Goal: Navigation & Orientation: Find specific page/section

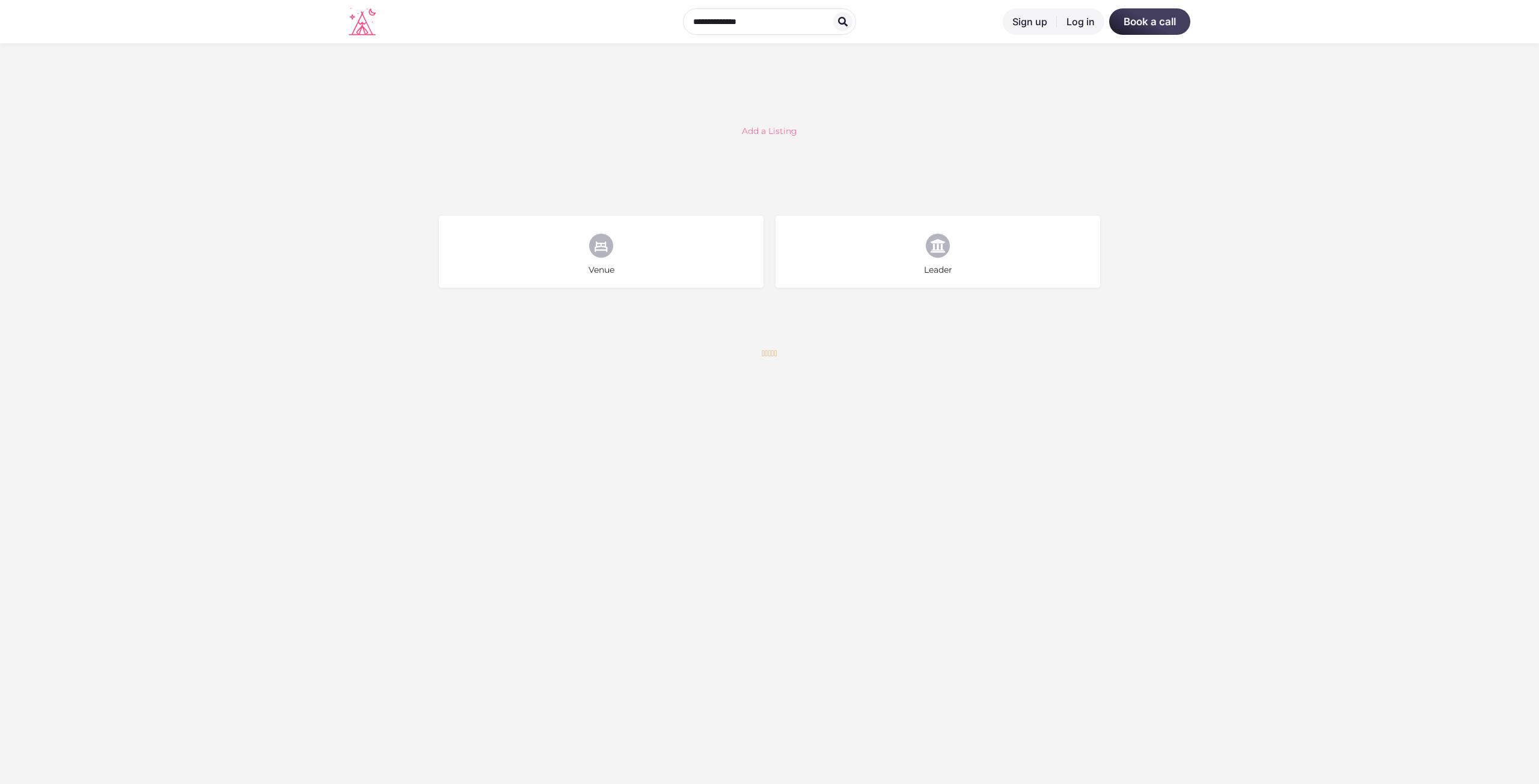
drag, startPoint x: 1538, startPoint y: 141, endPoint x: 1538, endPoint y: 150, distance: 9.0
click at [1538, 147] on section "Add a Listing Venue Choose type Leader Choose type" at bounding box center [770, 192] width 1539 height 298
drag, startPoint x: 1538, startPoint y: 150, endPoint x: 1538, endPoint y: 196, distance: 46.0
click at [1538, 161] on section "Add a Listing Venue Choose type Leader Choose type" at bounding box center [770, 192] width 1539 height 298
drag, startPoint x: 1538, startPoint y: 196, endPoint x: 1538, endPoint y: 226, distance: 30.0
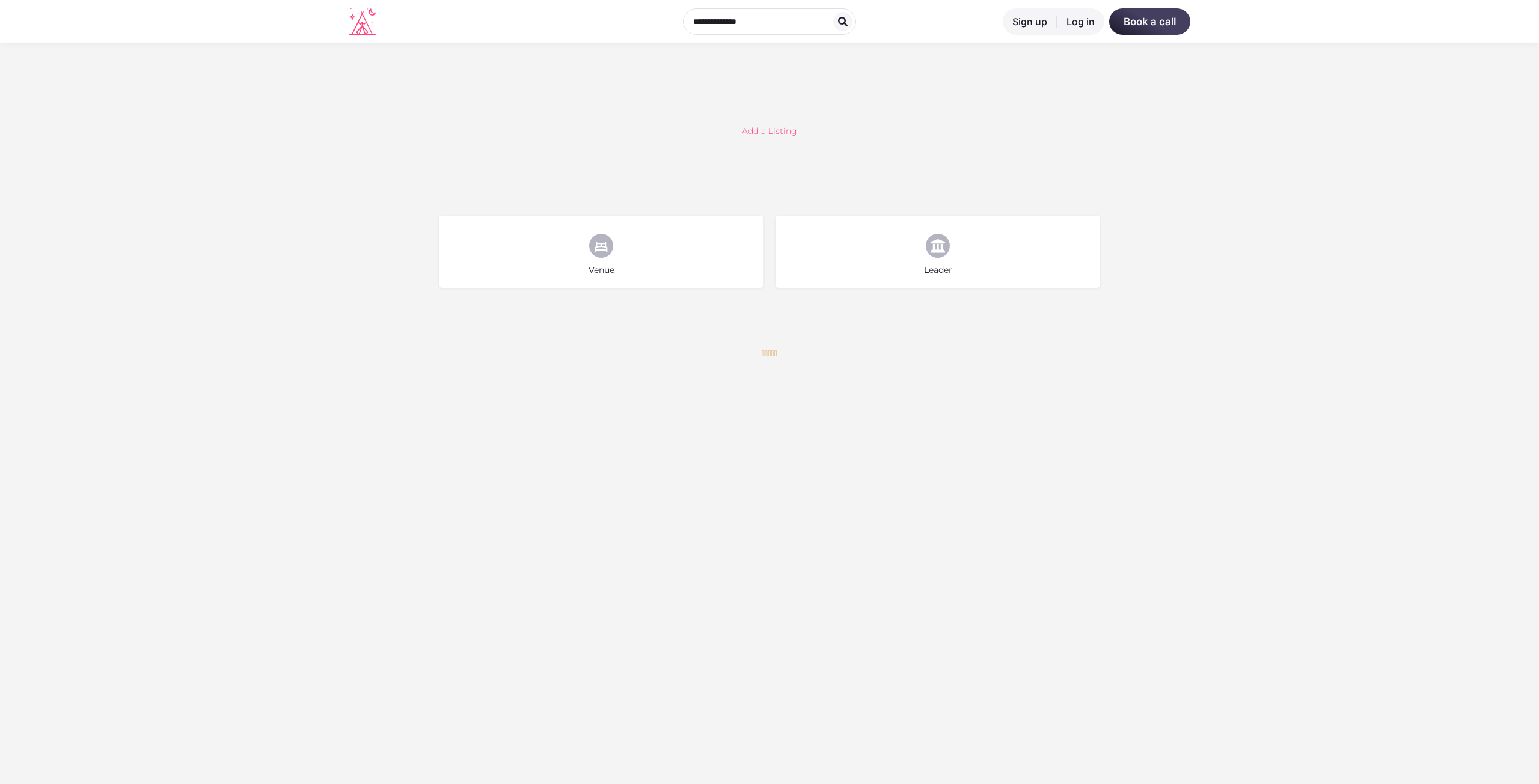
click at [1538, 200] on section "Add a Listing Venue Choose type Leader Choose type" at bounding box center [770, 192] width 1539 height 298
drag, startPoint x: 1538, startPoint y: 226, endPoint x: 1538, endPoint y: 240, distance: 14.0
click at [1538, 235] on section "Add a Listing Venue Choose type Leader Choose type" at bounding box center [770, 192] width 1539 height 298
click at [1538, 240] on section "Add a Listing Venue Choose type Leader Choose type" at bounding box center [770, 192] width 1539 height 298
click at [372, 26] on icon at bounding box center [362, 22] width 27 height 28
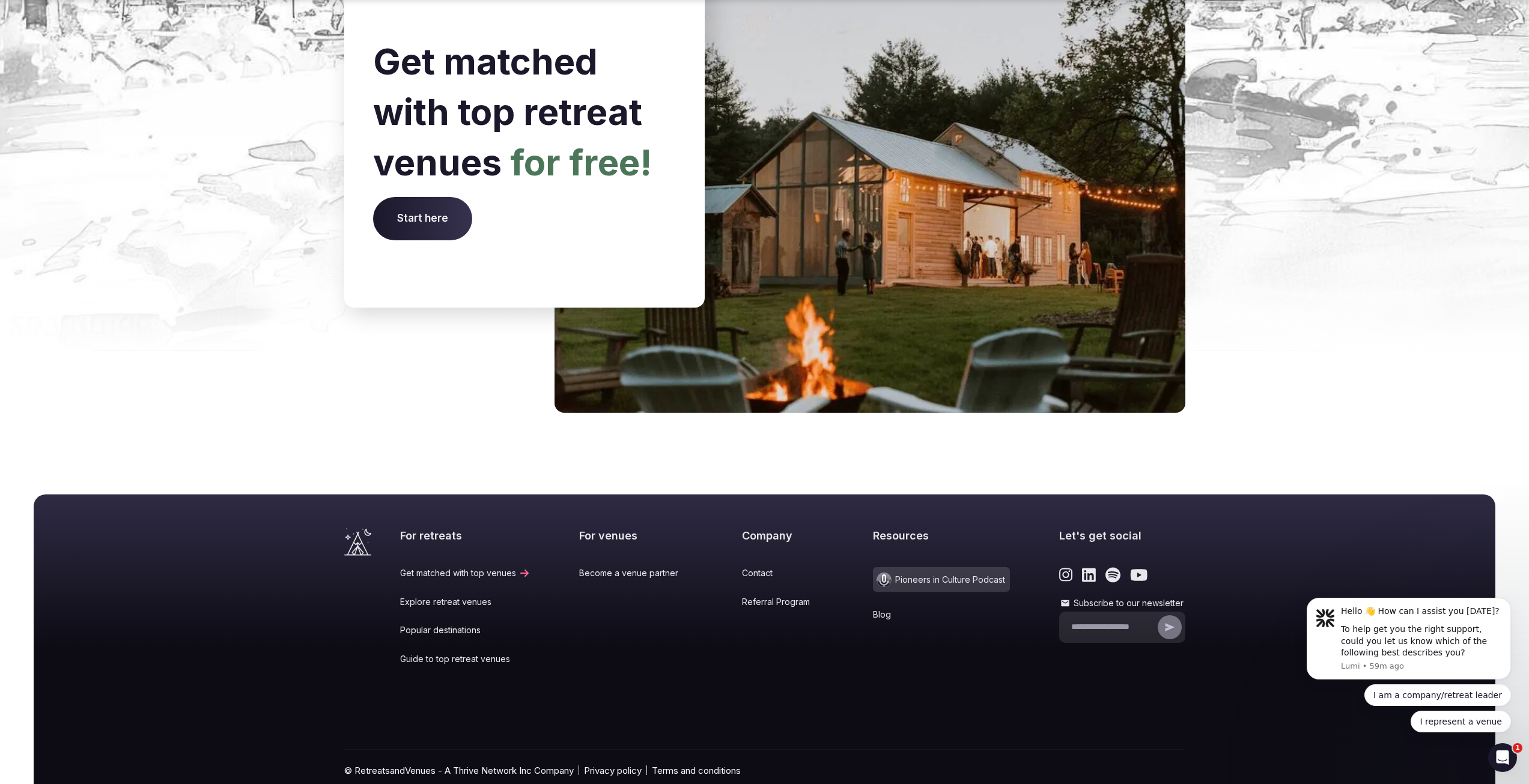
scroll to position [4720, 0]
